Goal: Information Seeking & Learning: Learn about a topic

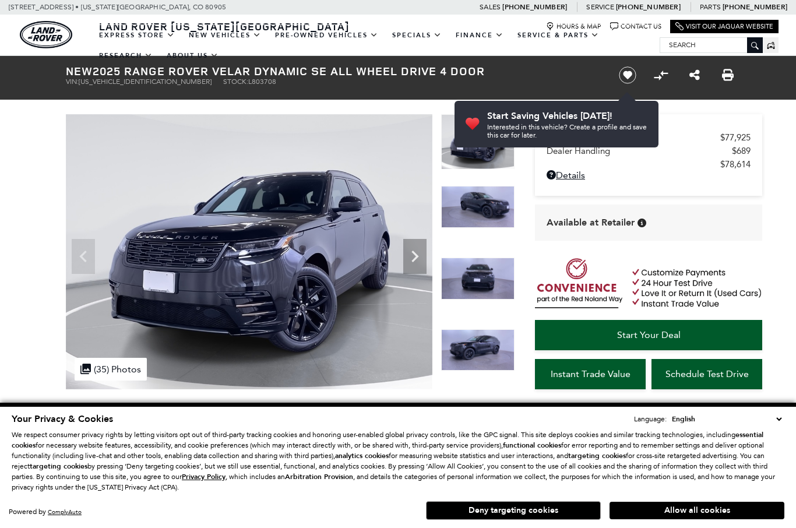
click at [710, 501] on button "Allow all cookies" at bounding box center [696, 509] width 175 height 17
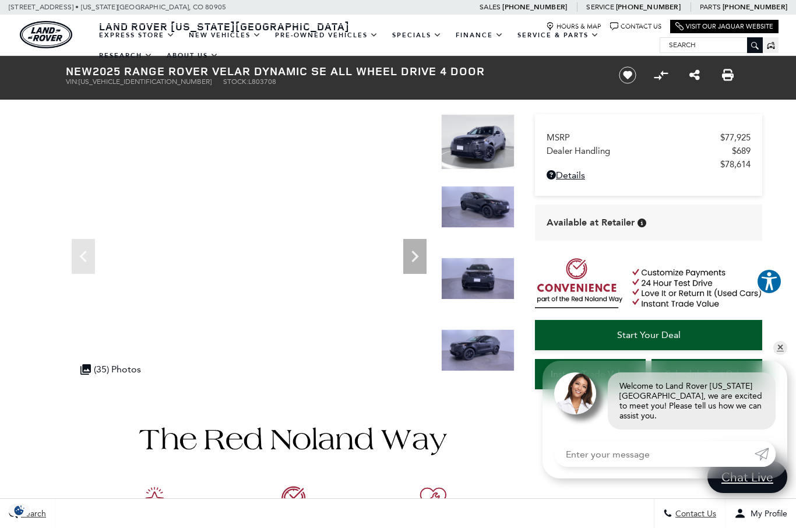
click at [412, 255] on icon "Next" at bounding box center [414, 256] width 23 height 23
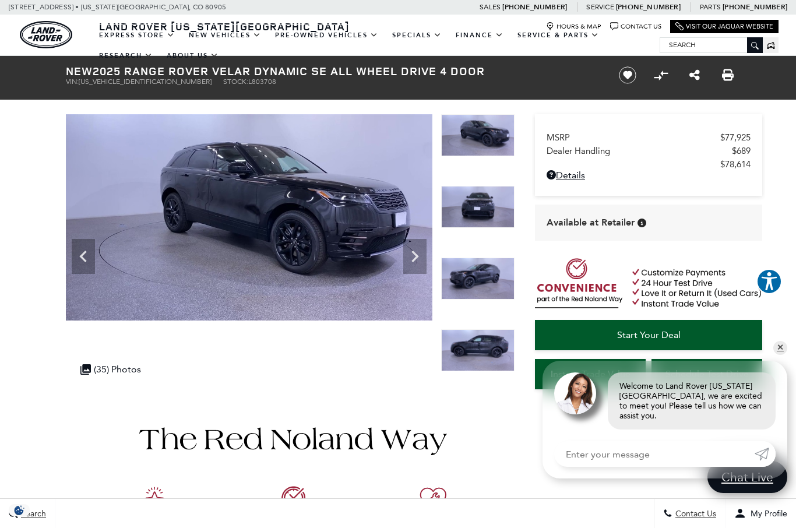
click at [415, 262] on icon "Next" at bounding box center [414, 256] width 23 height 23
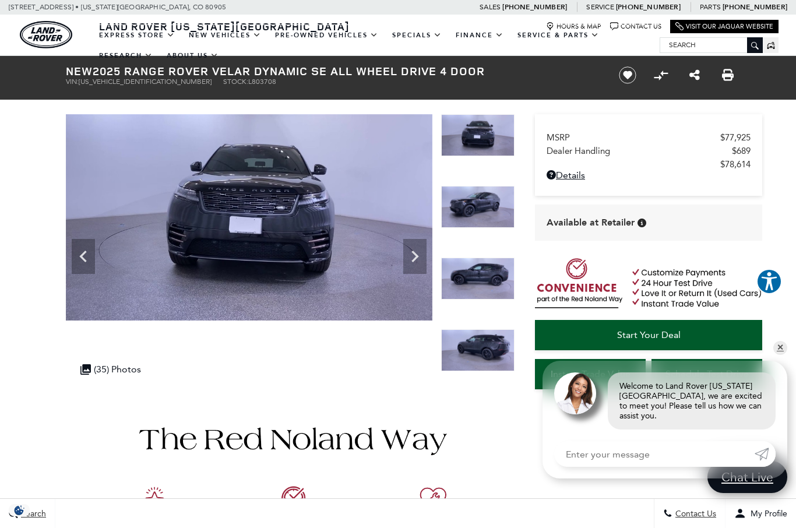
click at [422, 261] on icon "Next" at bounding box center [414, 256] width 23 height 23
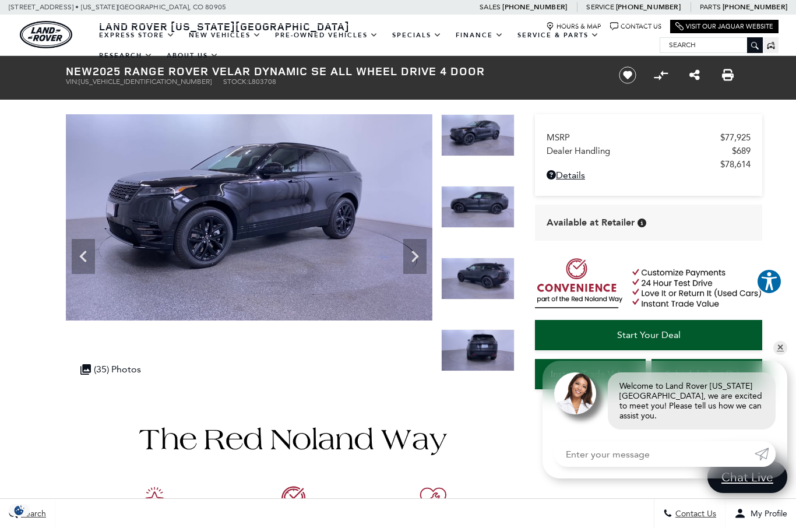
click at [420, 257] on icon "Next" at bounding box center [414, 256] width 23 height 23
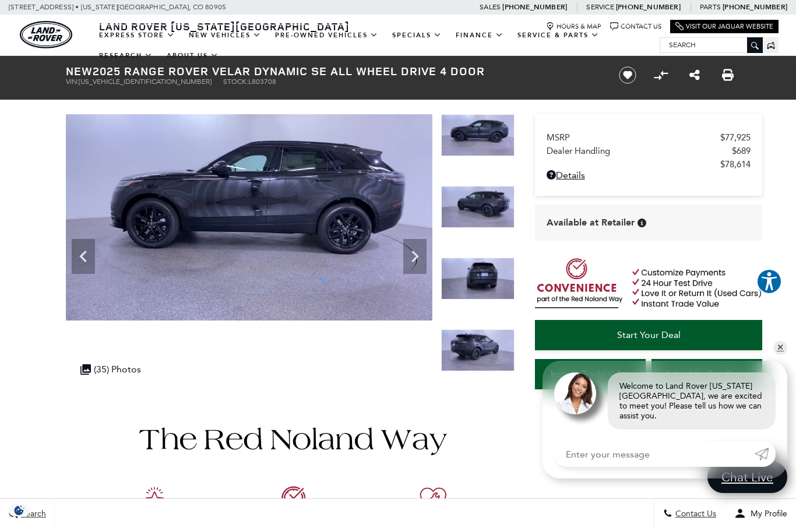
click at [419, 259] on icon "Next" at bounding box center [414, 256] width 23 height 23
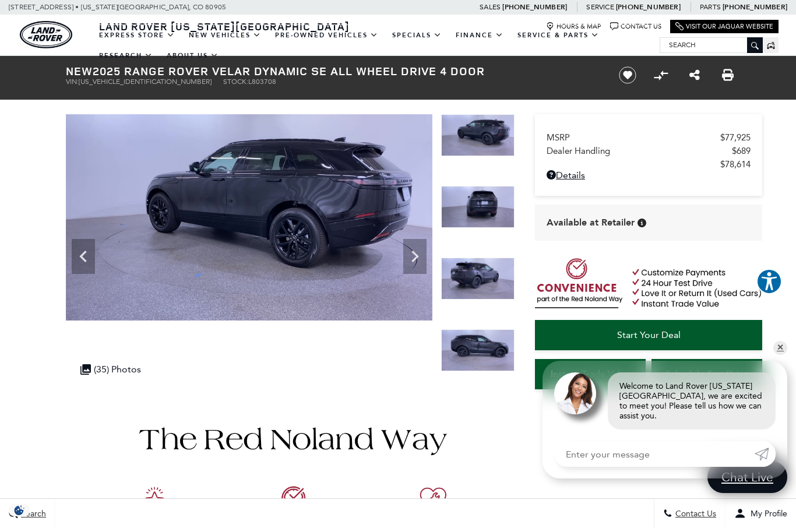
click at [426, 260] on icon "Next" at bounding box center [414, 256] width 23 height 23
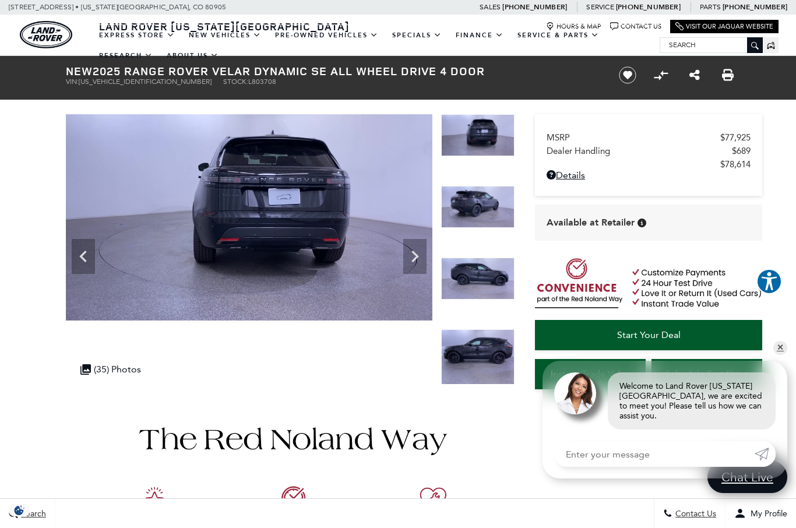
click at [427, 259] on img at bounding box center [249, 217] width 366 height 206
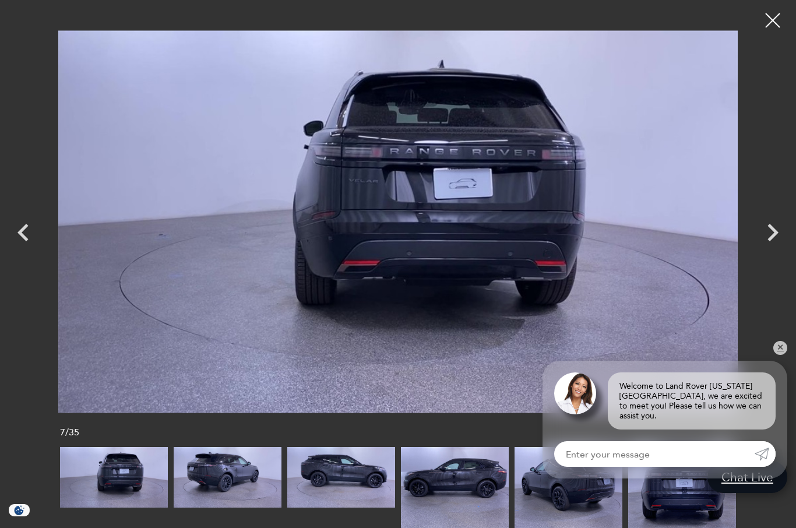
click at [775, 228] on icon "Next" at bounding box center [772, 232] width 35 height 35
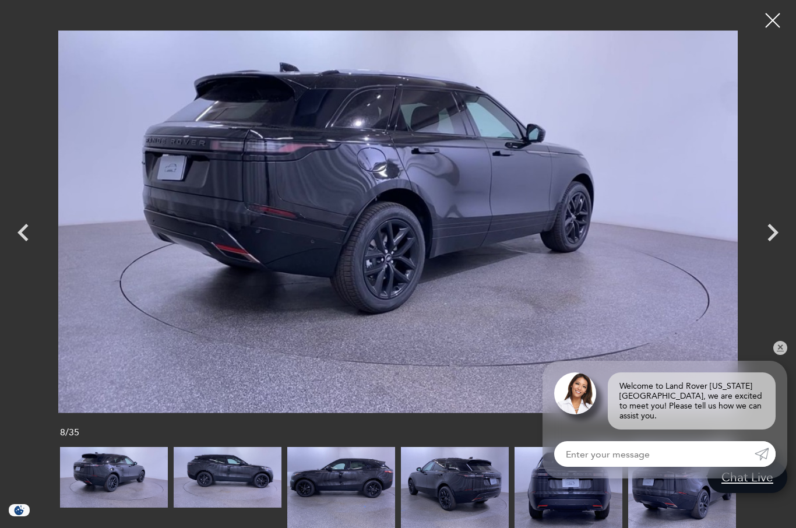
click at [772, 232] on icon "Next" at bounding box center [772, 232] width 35 height 35
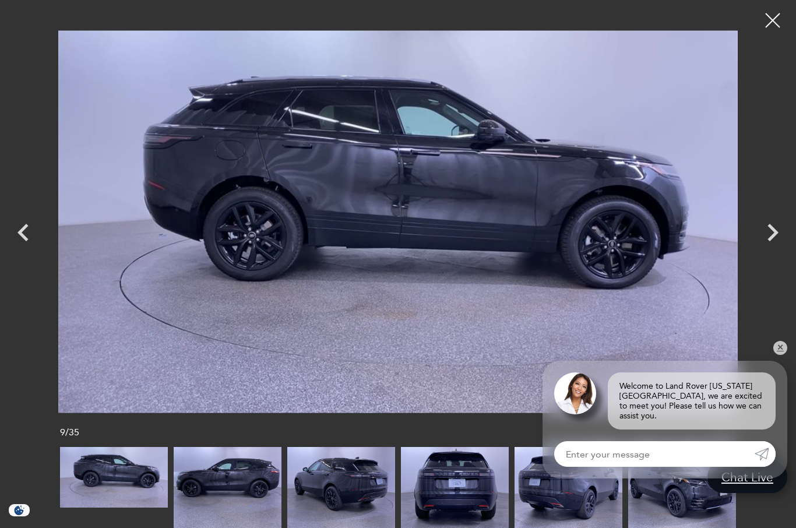
click at [763, 229] on icon "Next" at bounding box center [772, 232] width 35 height 35
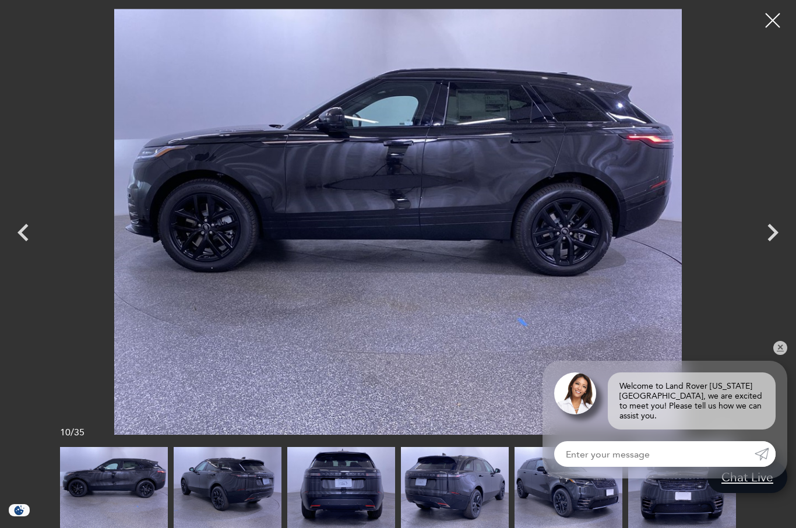
click at [763, 231] on icon "Next" at bounding box center [772, 232] width 35 height 35
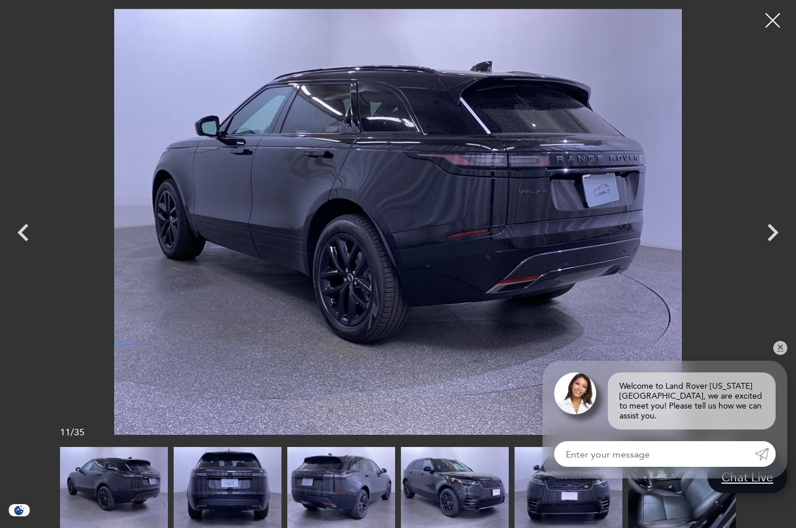
click at [761, 233] on icon "Next" at bounding box center [772, 232] width 35 height 35
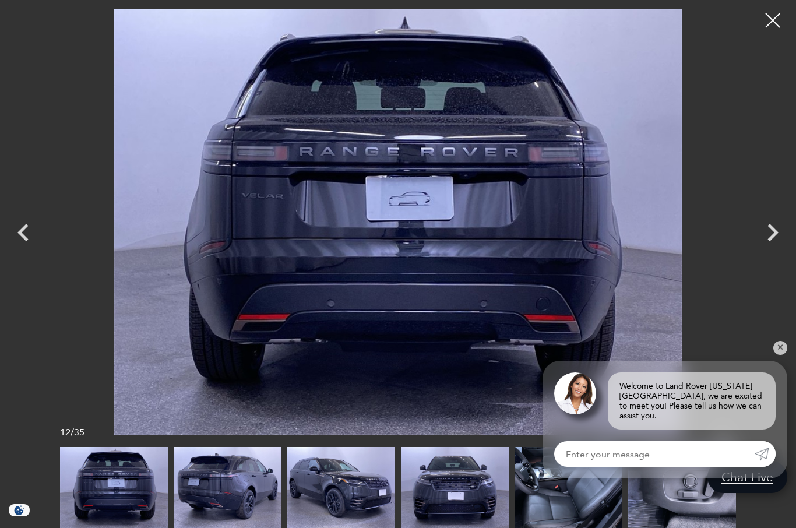
click at [777, 234] on icon "Next" at bounding box center [772, 232] width 35 height 35
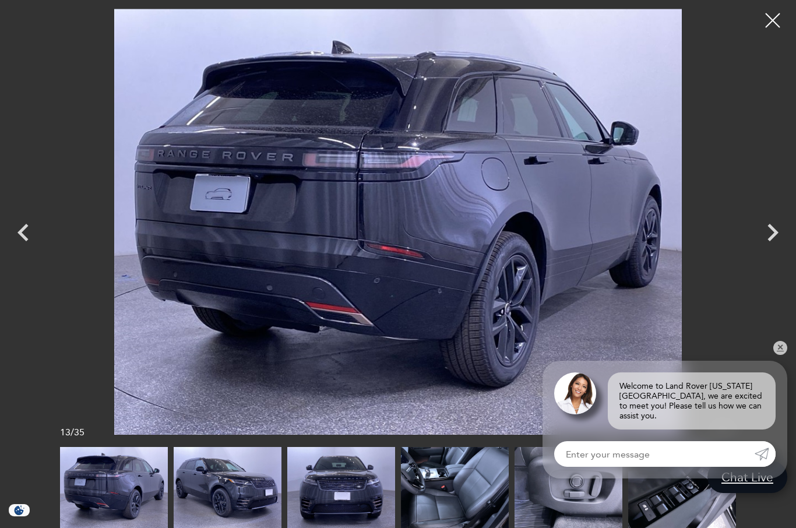
click at [760, 235] on icon "Next" at bounding box center [772, 232] width 35 height 35
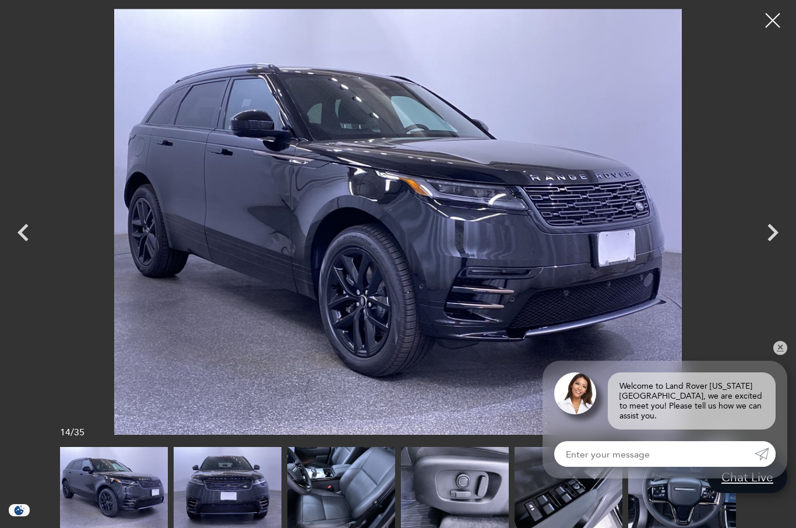
click at [774, 237] on icon "Next" at bounding box center [772, 232] width 35 height 35
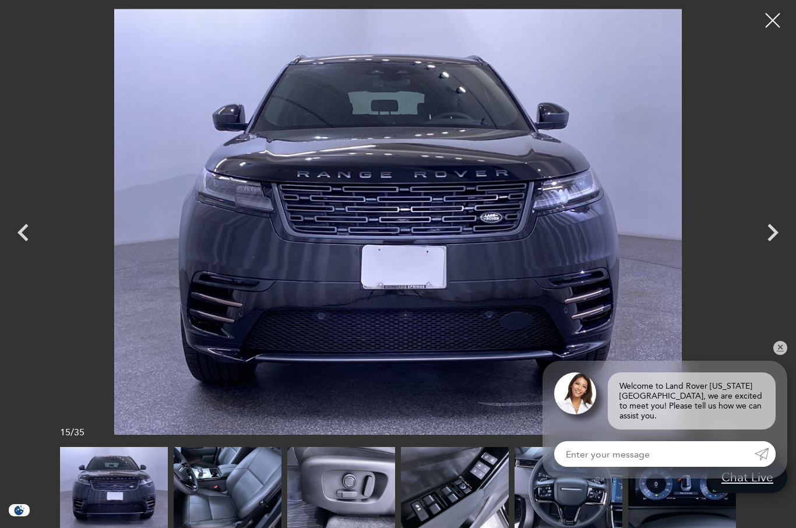
click at [769, 238] on icon "Next" at bounding box center [772, 232] width 11 height 17
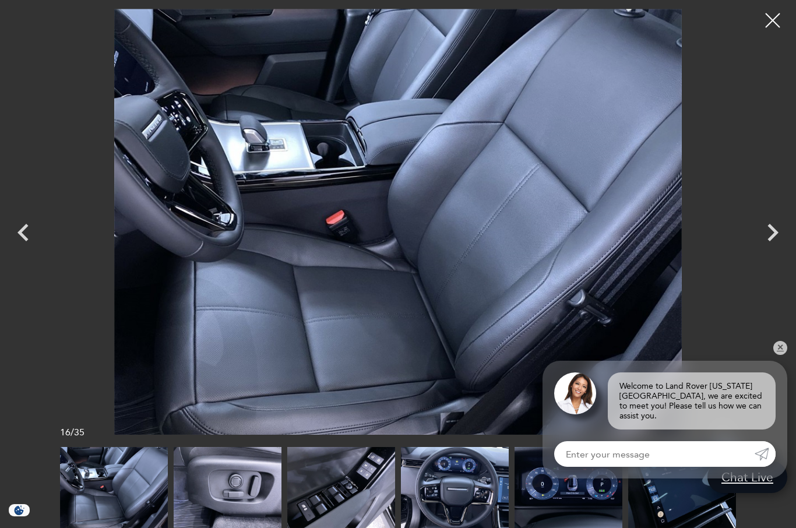
click at [767, 229] on icon "Next" at bounding box center [772, 232] width 35 height 35
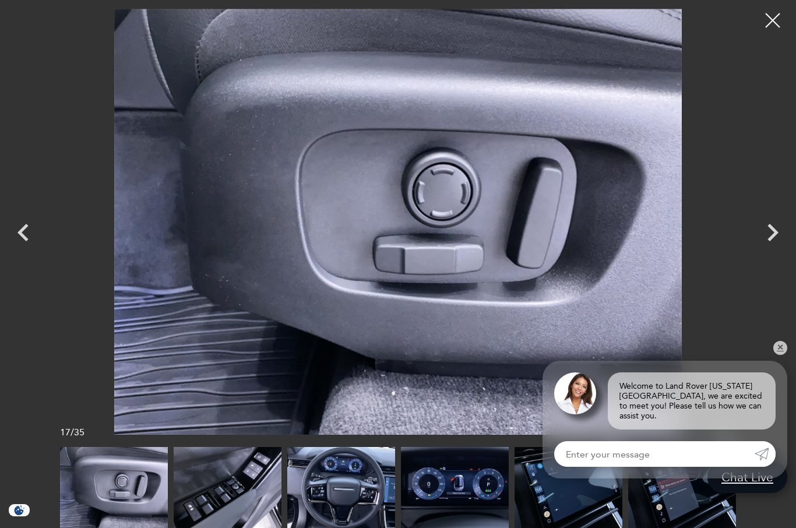
click at [772, 224] on icon "Next" at bounding box center [772, 232] width 35 height 35
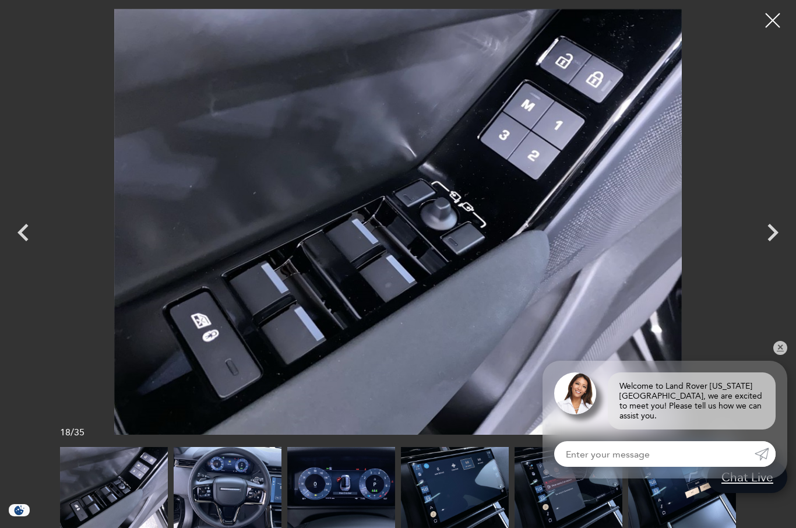
click at [772, 223] on icon "Next" at bounding box center [772, 232] width 35 height 35
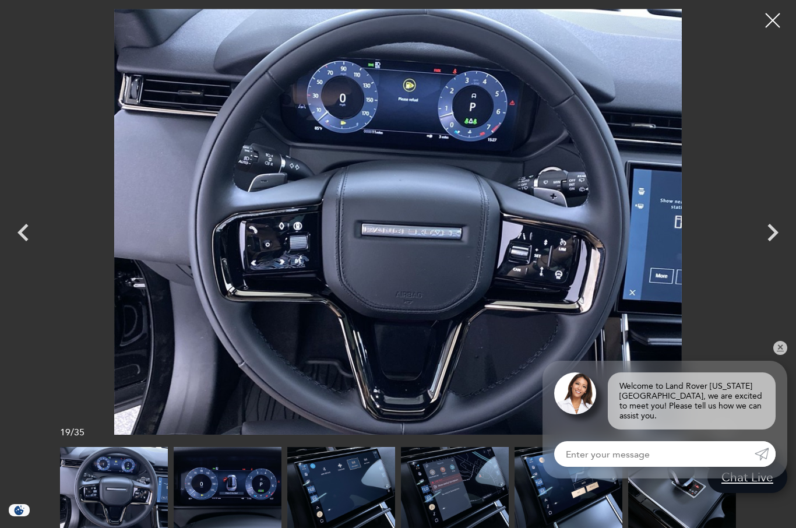
click at [769, 235] on icon "Next" at bounding box center [772, 232] width 35 height 35
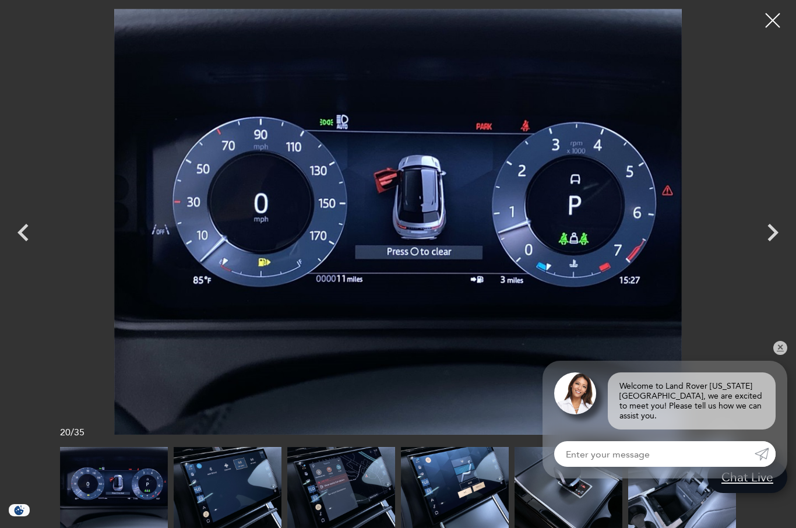
click at [769, 235] on icon "Next" at bounding box center [772, 232] width 35 height 35
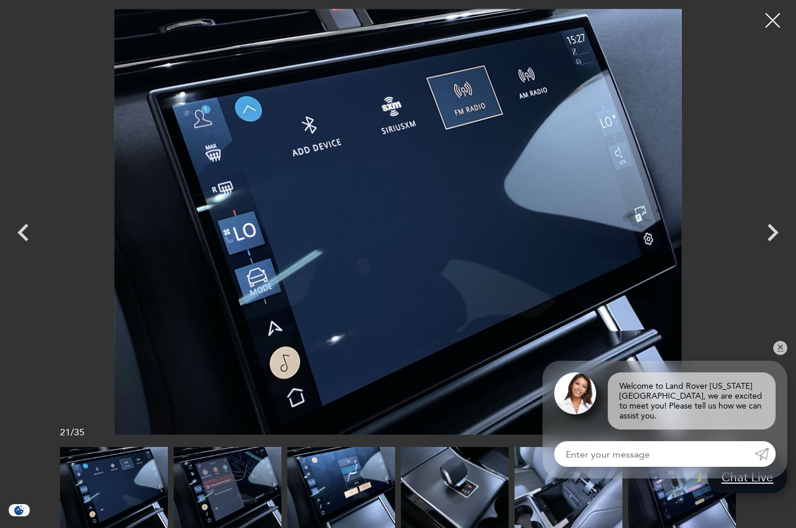
click at [770, 240] on icon "Next" at bounding box center [772, 232] width 11 height 17
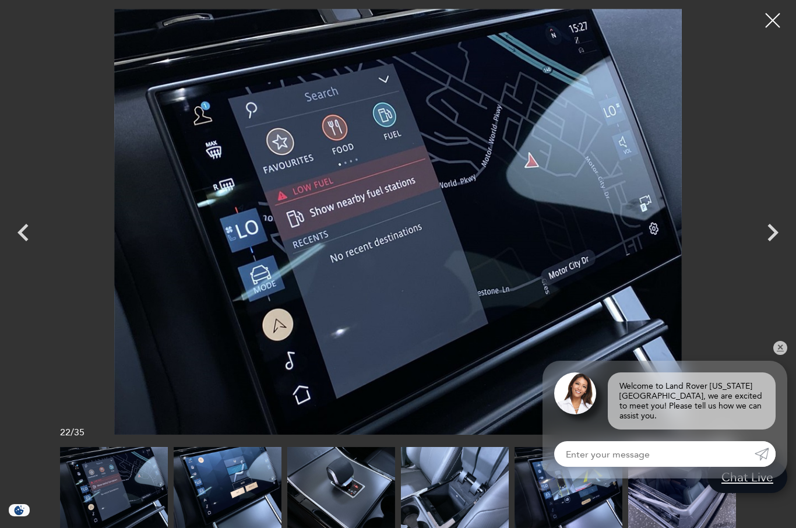
click at [770, 234] on icon "Next" at bounding box center [772, 232] width 35 height 35
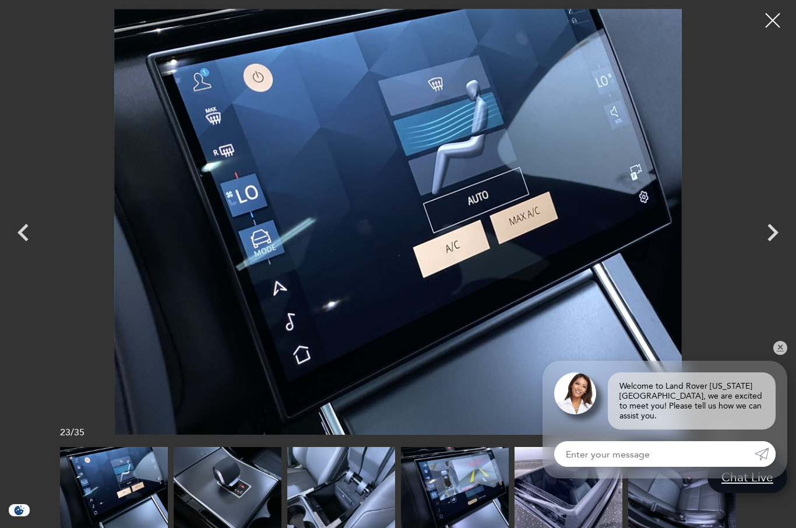
click at [770, 24] on div at bounding box center [772, 20] width 29 height 29
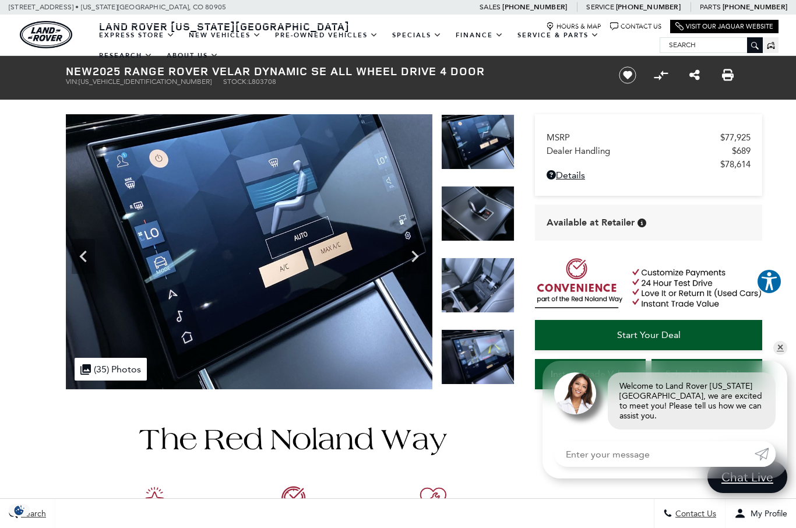
click at [47, 35] on img "land-rover" at bounding box center [46, 34] width 52 height 27
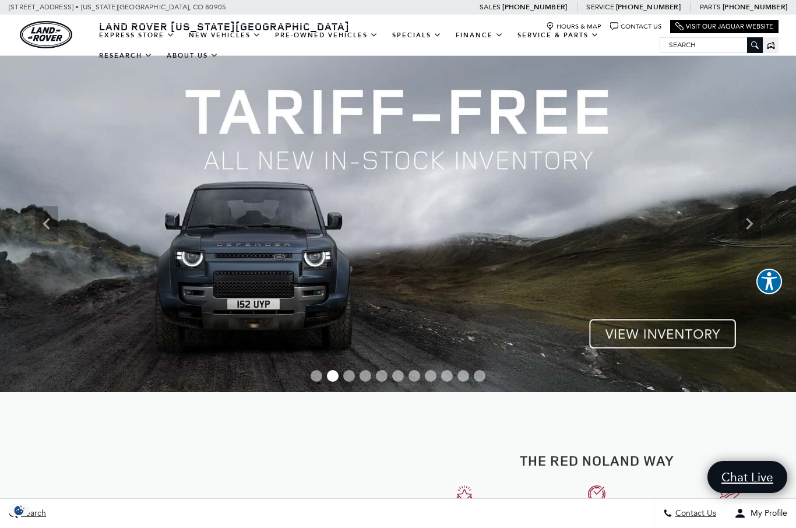
click at [0, 0] on link "Defender 110" at bounding box center [0, 0] width 0 height 0
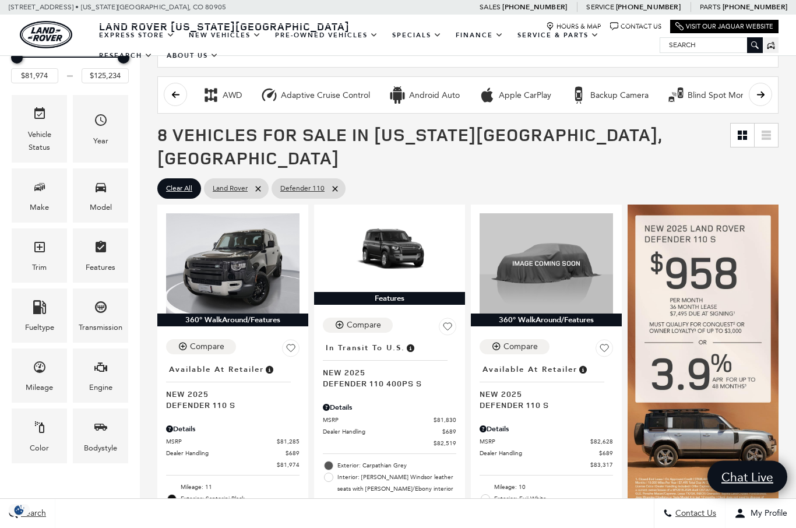
scroll to position [77, 0]
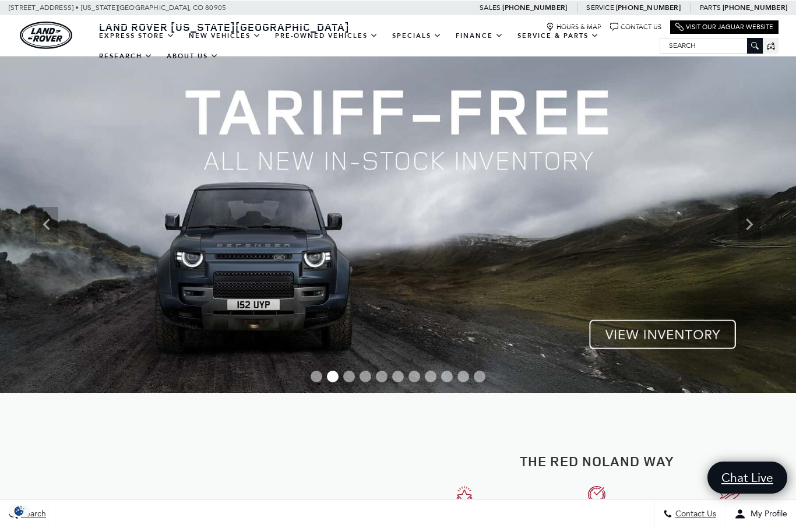
scroll to position [360, 0]
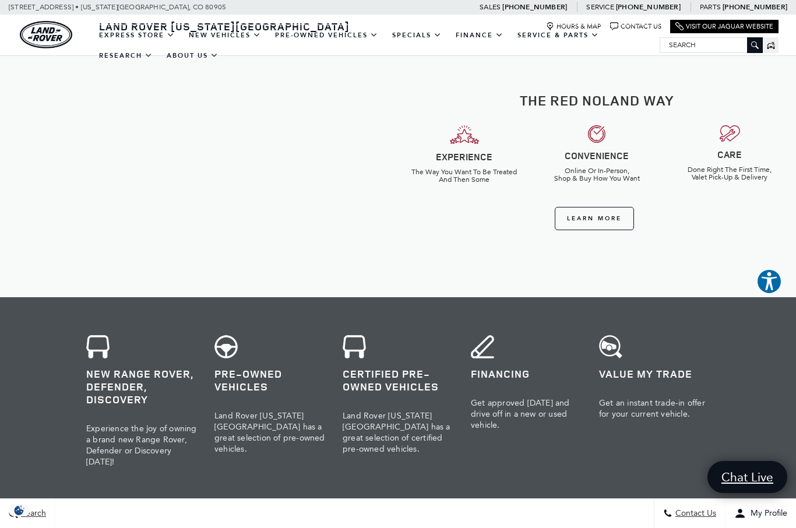
click at [0, 0] on link "Range Rover Evoque" at bounding box center [0, 0] width 0 height 0
